Goal: Find specific page/section: Find specific page/section

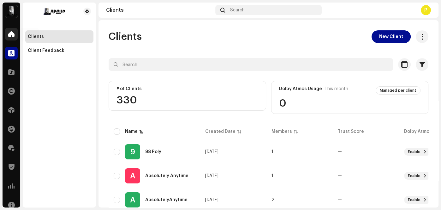
click at [9, 33] on span at bounding box center [11, 34] width 6 height 5
